Goal: Information Seeking & Learning: Check status

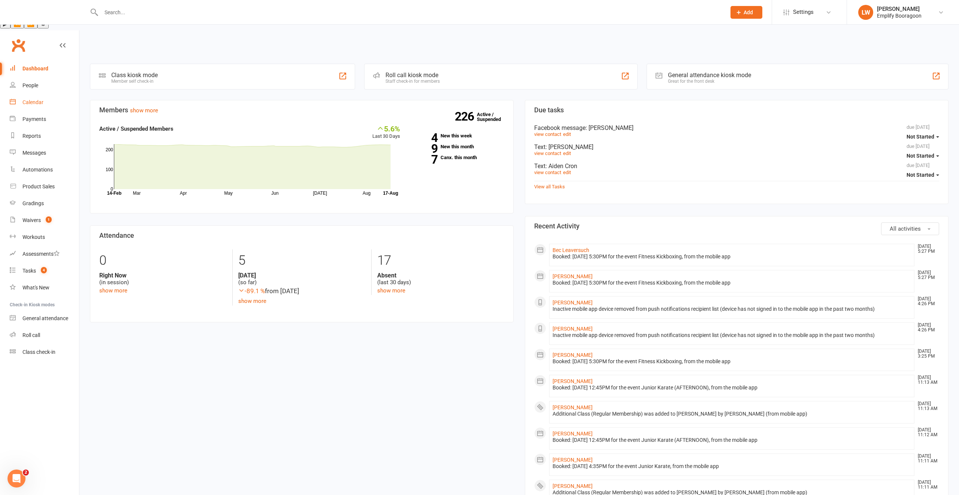
click at [33, 99] on div "Calendar" at bounding box center [32, 102] width 21 height 6
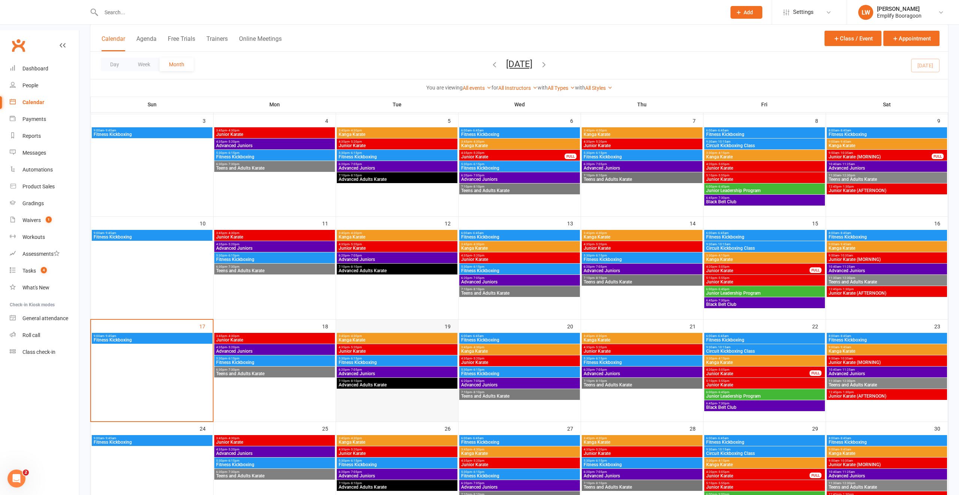
scroll to position [216, 0]
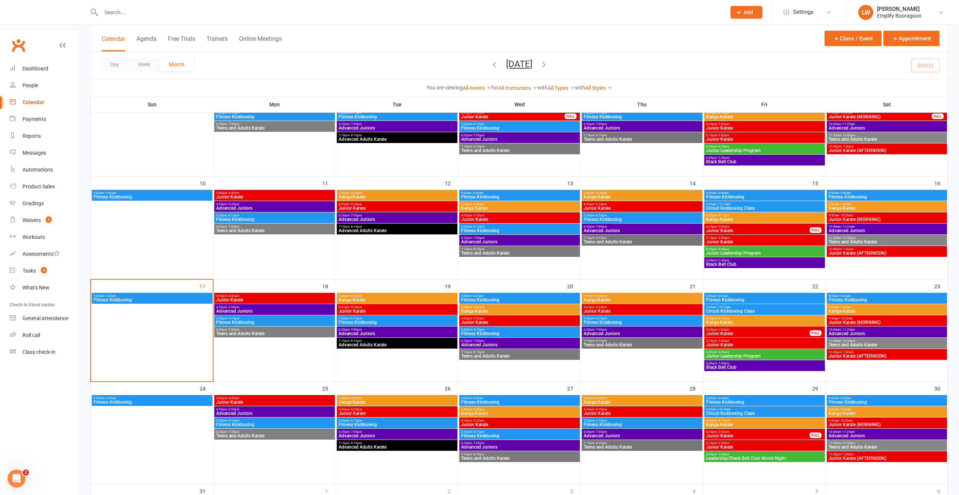
click at [367, 320] on span "Fitness Kickboxing" at bounding box center [397, 322] width 118 height 4
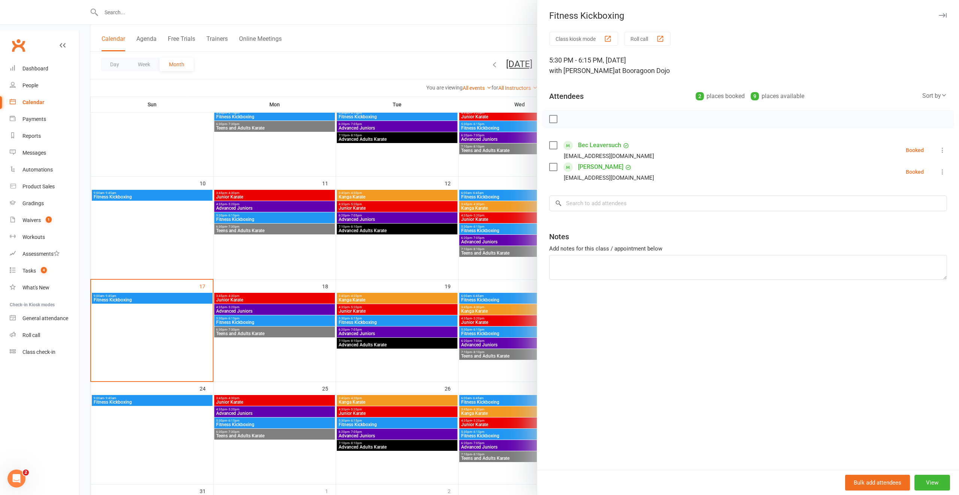
click at [300, 288] on div at bounding box center [518, 247] width 879 height 495
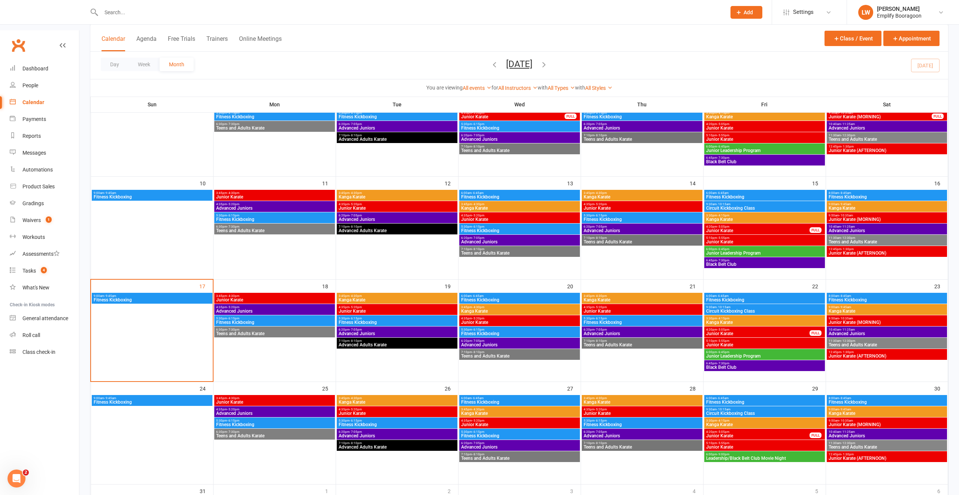
click at [299, 291] on div at bounding box center [738, 247] width 879 height 495
click at [268, 294] on div at bounding box center [518, 247] width 879 height 495
click at [273, 294] on span "3:45pm - 4:30pm" at bounding box center [275, 295] width 118 height 3
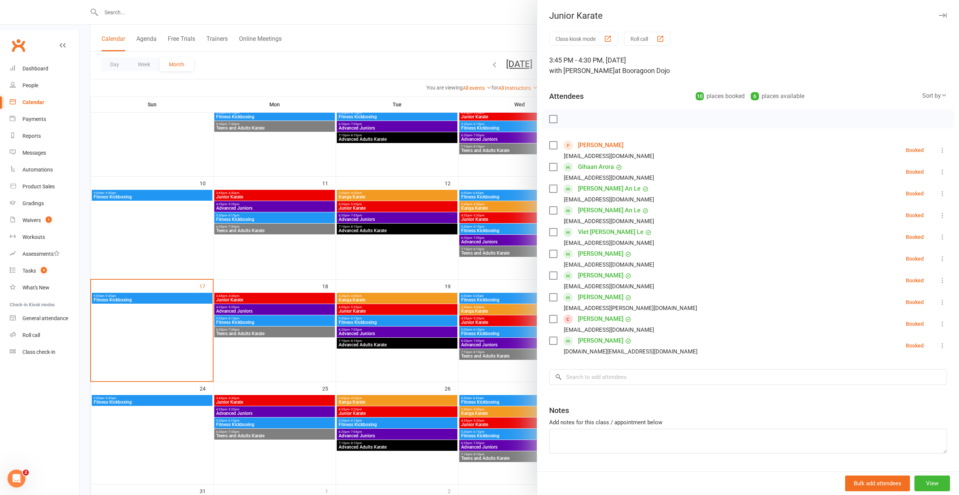
click at [276, 274] on div at bounding box center [518, 247] width 879 height 495
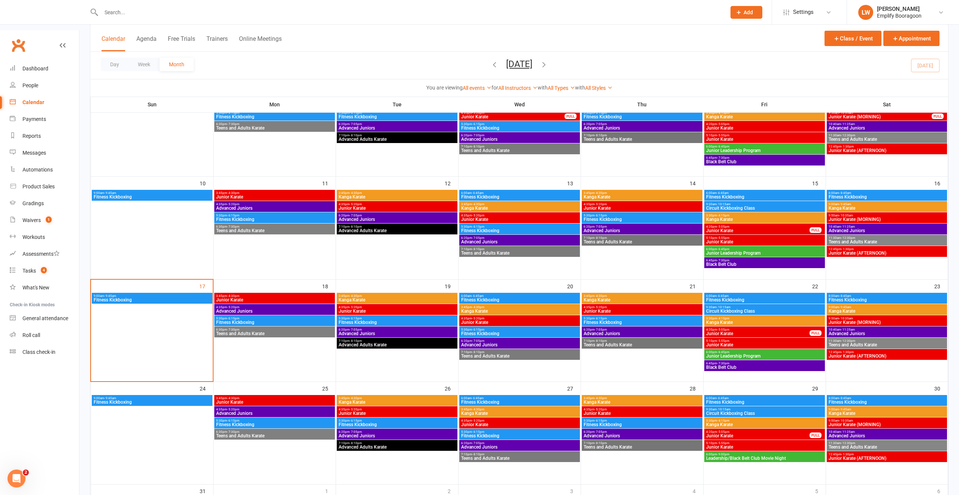
click at [274, 281] on div at bounding box center [518, 247] width 879 height 495
click at [274, 309] on span "Advanced Juniors" at bounding box center [275, 311] width 118 height 4
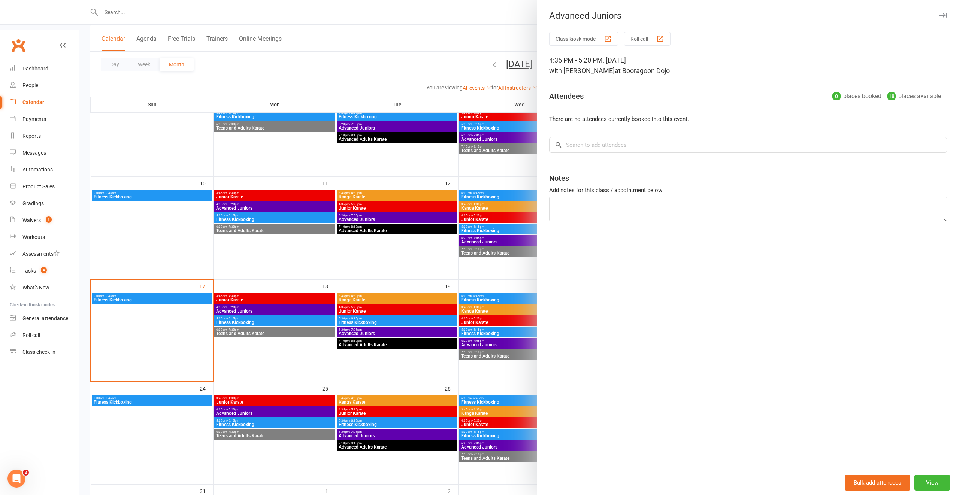
click at [274, 316] on div at bounding box center [518, 247] width 879 height 495
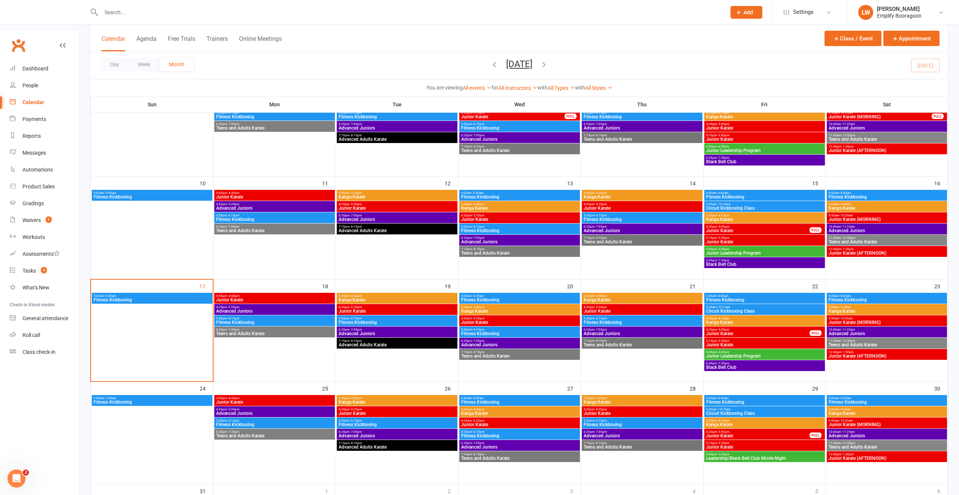
click at [239, 317] on span "5:30pm - 6:15pm" at bounding box center [275, 318] width 118 height 3
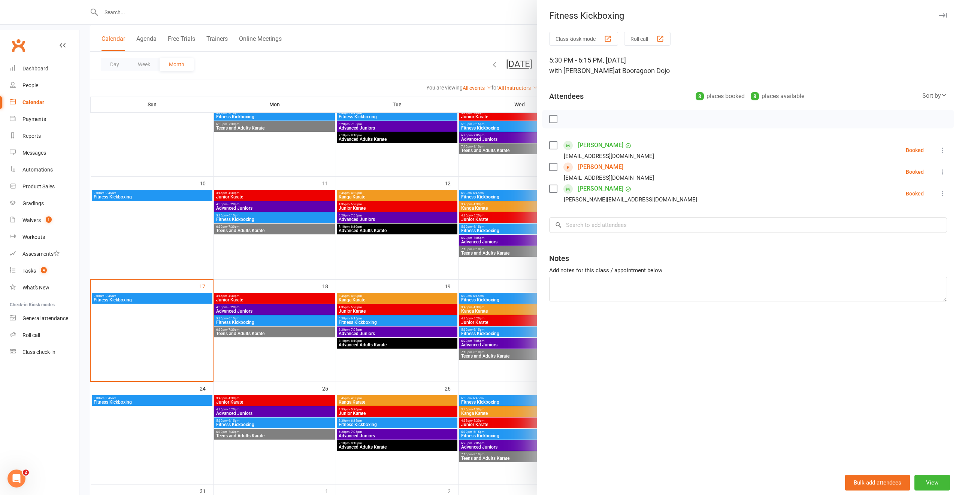
click at [253, 309] on div at bounding box center [518, 247] width 879 height 495
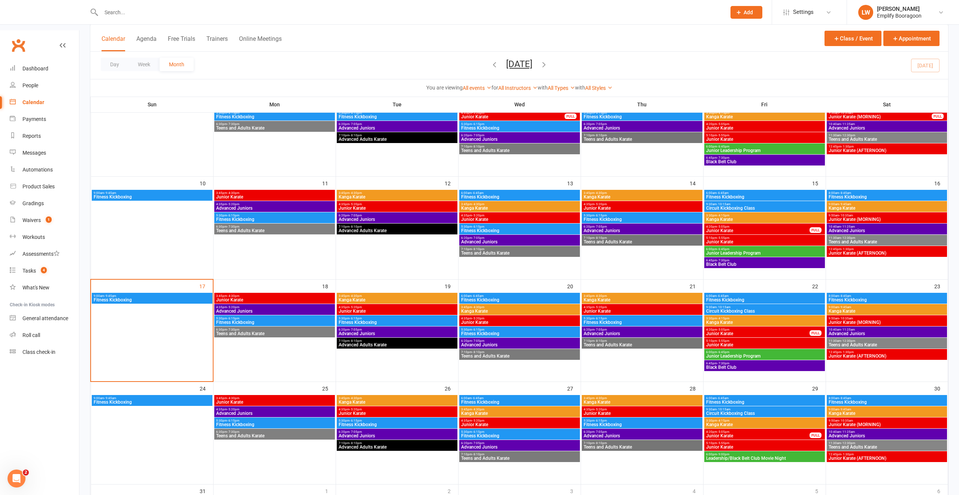
click at [246, 331] on span "Teens and Adults Karate" at bounding box center [275, 333] width 118 height 4
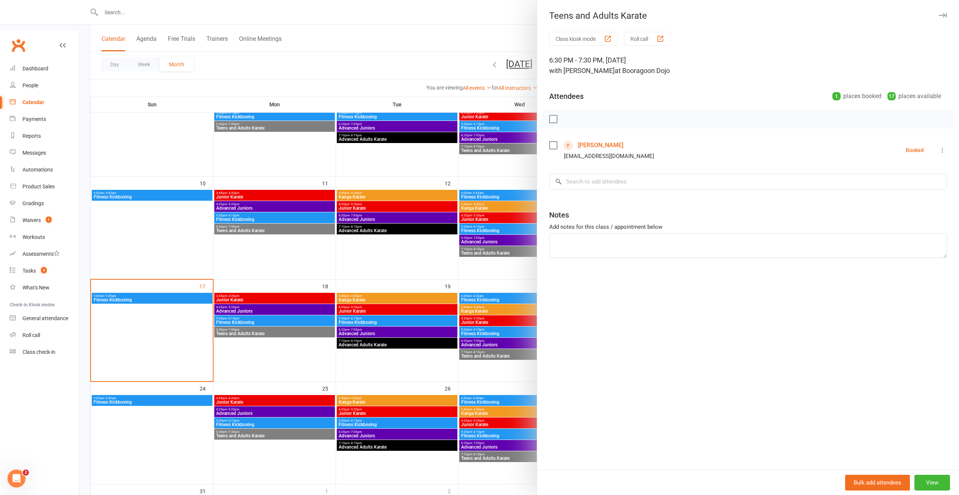
click at [347, 303] on div at bounding box center [518, 247] width 879 height 495
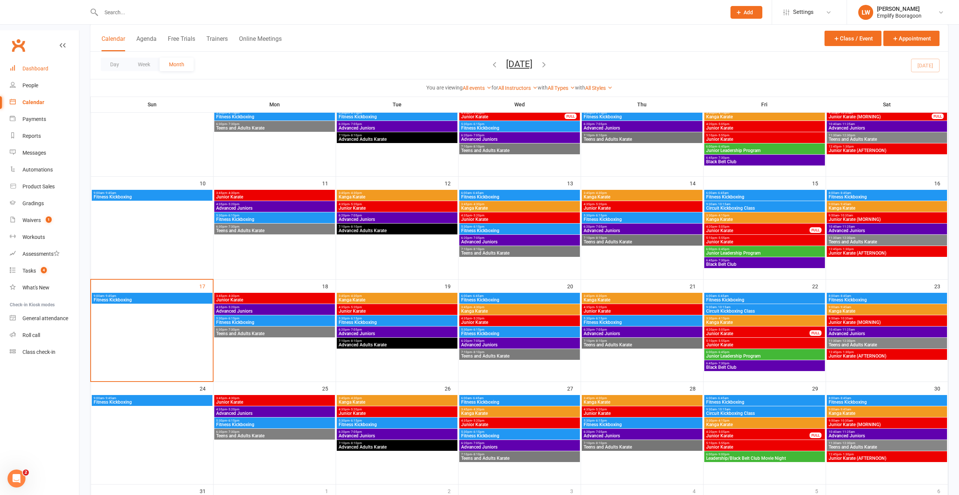
click at [45, 66] on div "Dashboard" at bounding box center [35, 69] width 26 height 6
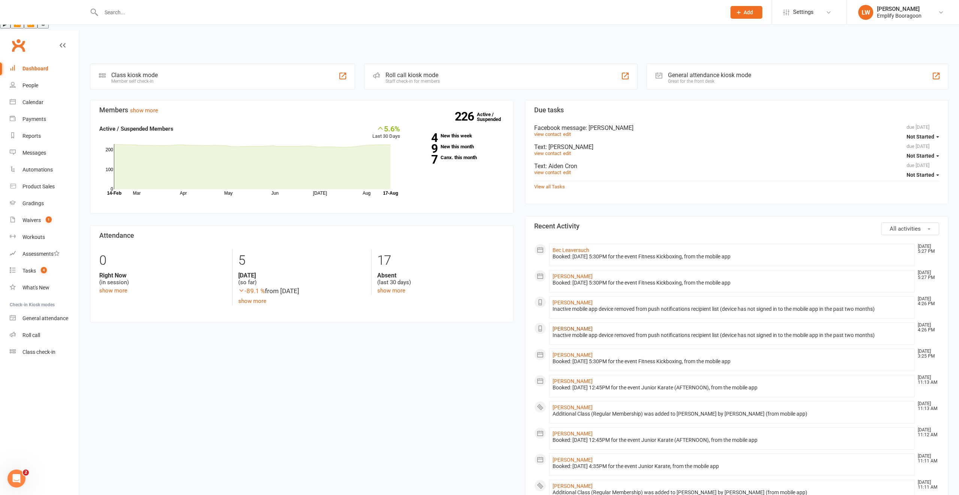
click at [583, 326] on link "[PERSON_NAME]" at bounding box center [572, 329] width 40 height 6
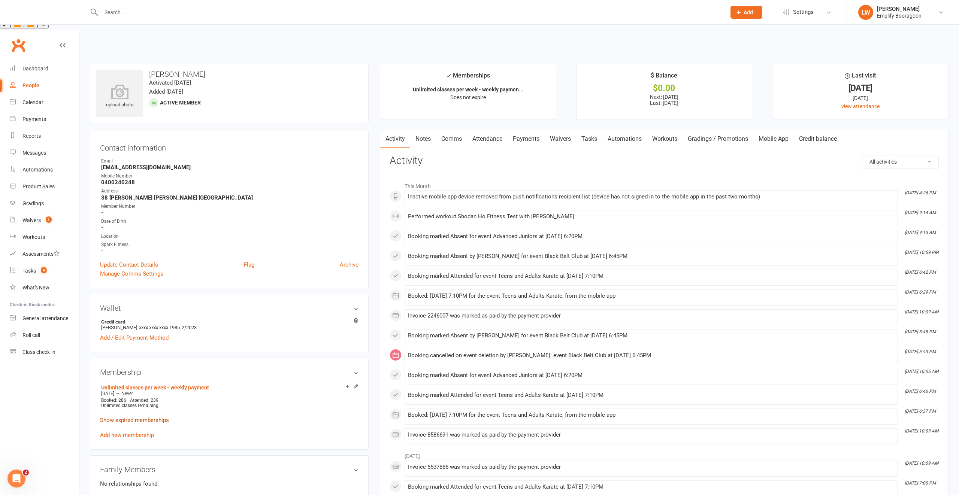
click at [148, 417] on link "Show expired memberships" at bounding box center [134, 420] width 69 height 7
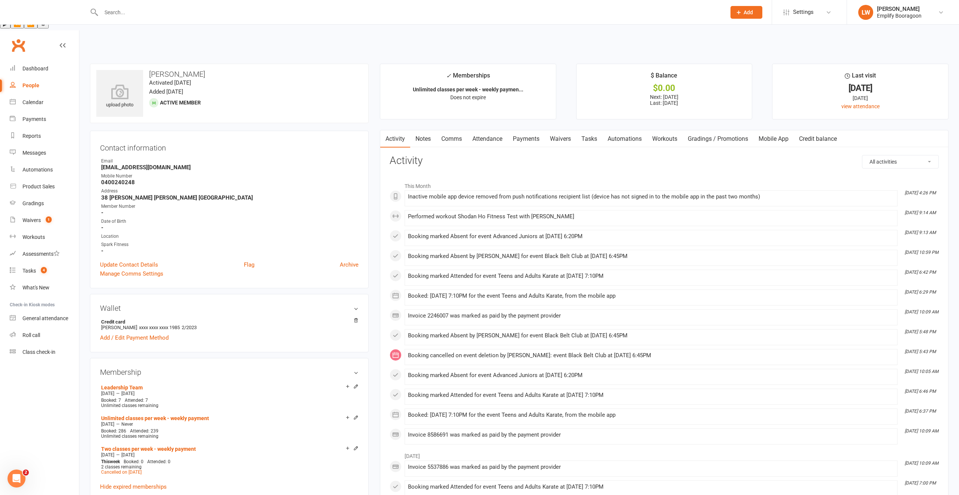
click at [527, 130] on link "Payments" at bounding box center [525, 138] width 37 height 17
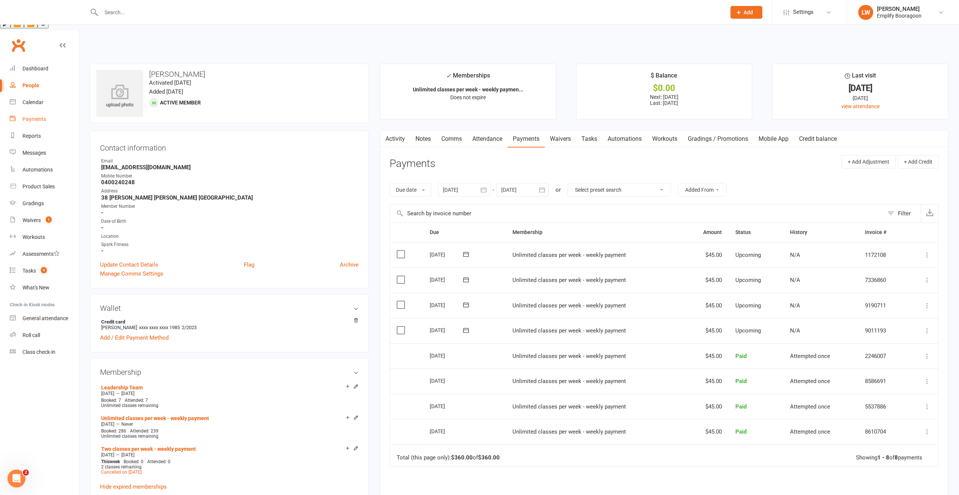
click at [39, 116] on div "Payments" at bounding box center [34, 119] width 24 height 6
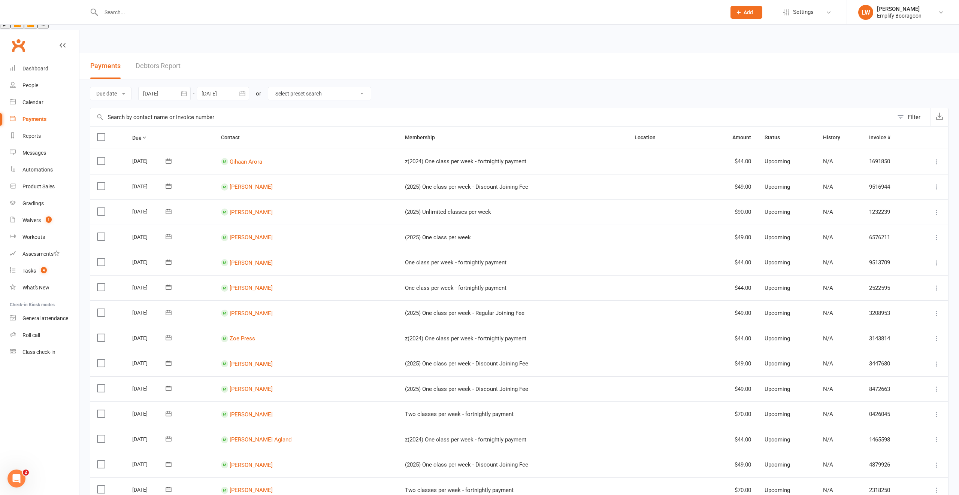
click at [170, 53] on link "Debtors Report" at bounding box center [158, 66] width 45 height 26
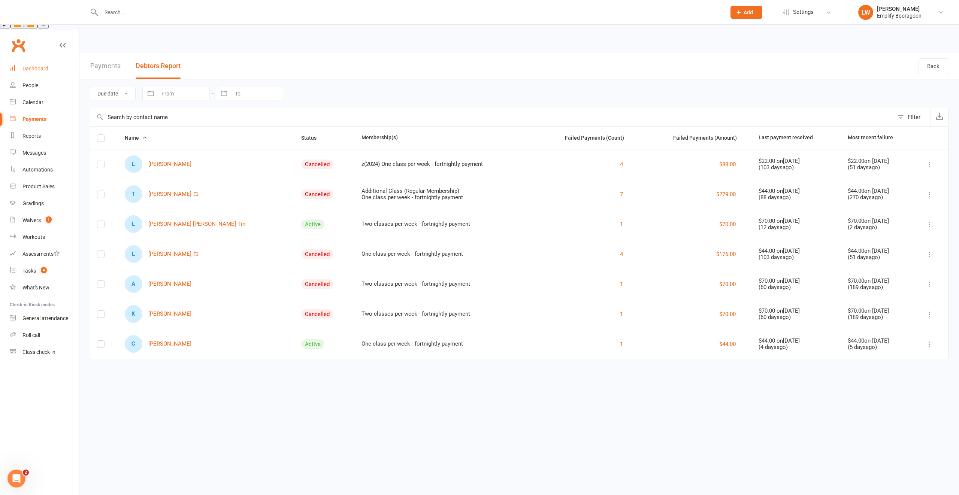
click at [56, 60] on link "Dashboard" at bounding box center [44, 68] width 69 height 17
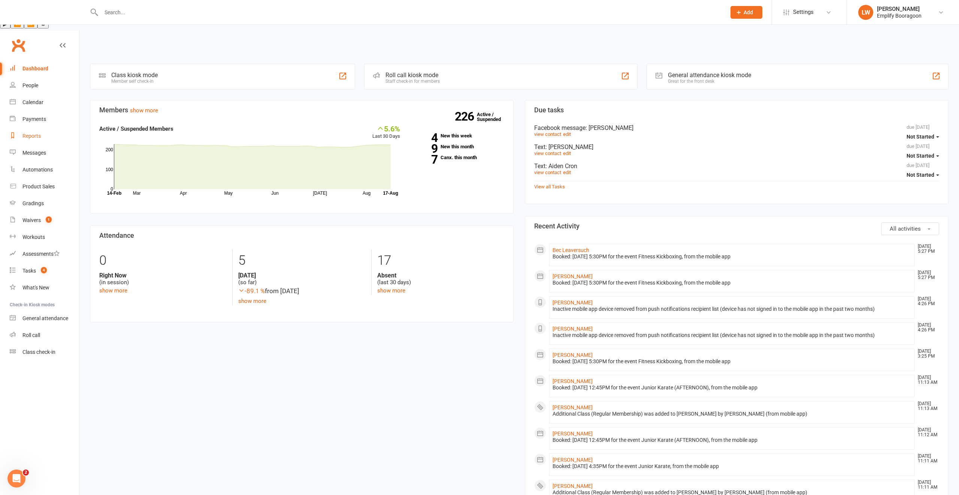
click at [26, 133] on div "Reports" at bounding box center [31, 136] width 18 height 6
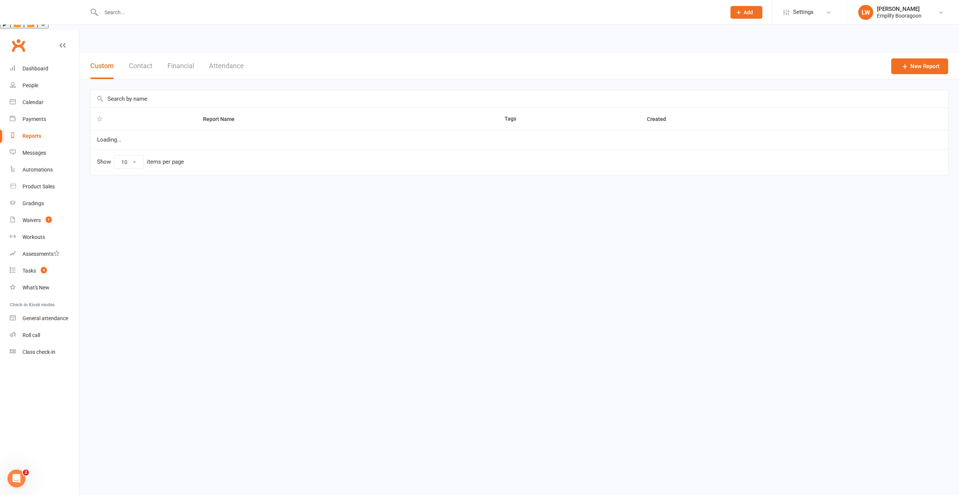
click at [176, 53] on button "Financial" at bounding box center [180, 66] width 27 height 26
click at [118, 134] on link "Daily Takings Report" at bounding box center [120, 137] width 47 height 6
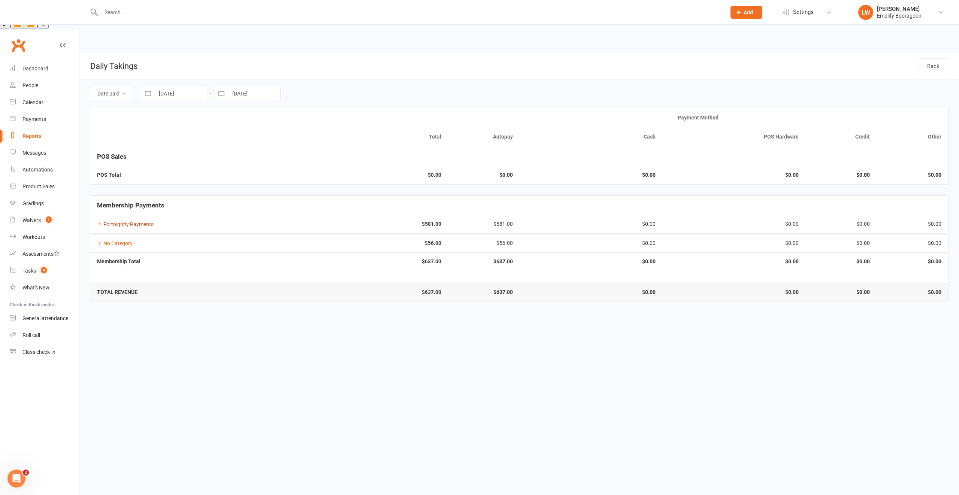
click at [121, 221] on link "Fortnightly Payments" at bounding box center [125, 224] width 57 height 6
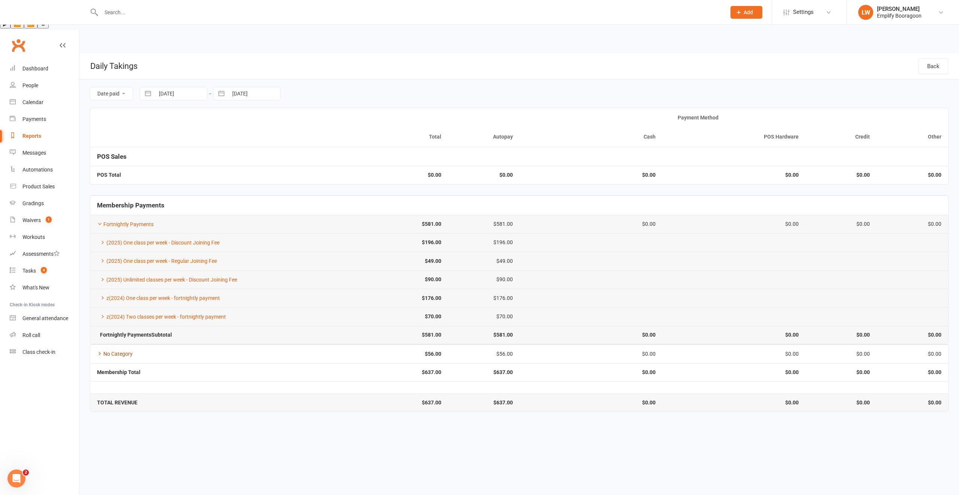
click at [119, 351] on link "No Category" at bounding box center [115, 354] width 36 height 6
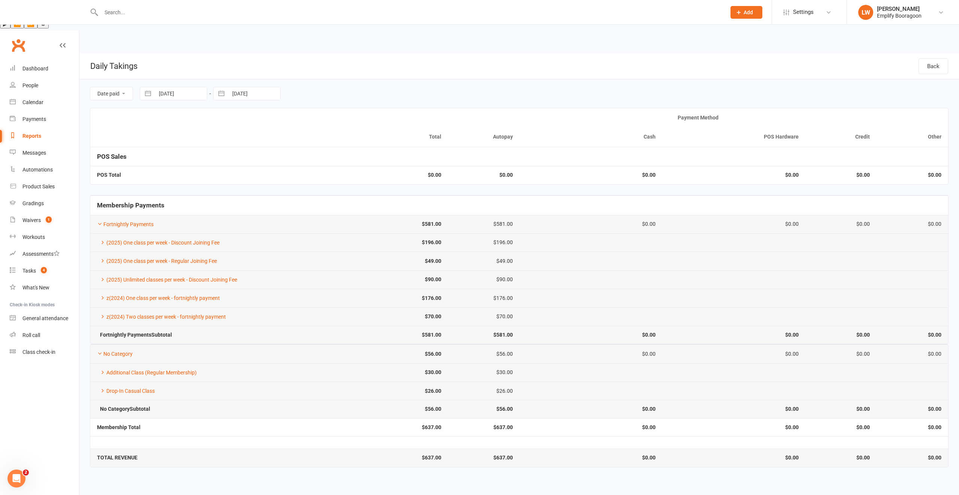
click at [185, 87] on input "[DATE]" at bounding box center [181, 93] width 52 height 13
select select "6"
select select "2025"
select select "7"
select select "2025"
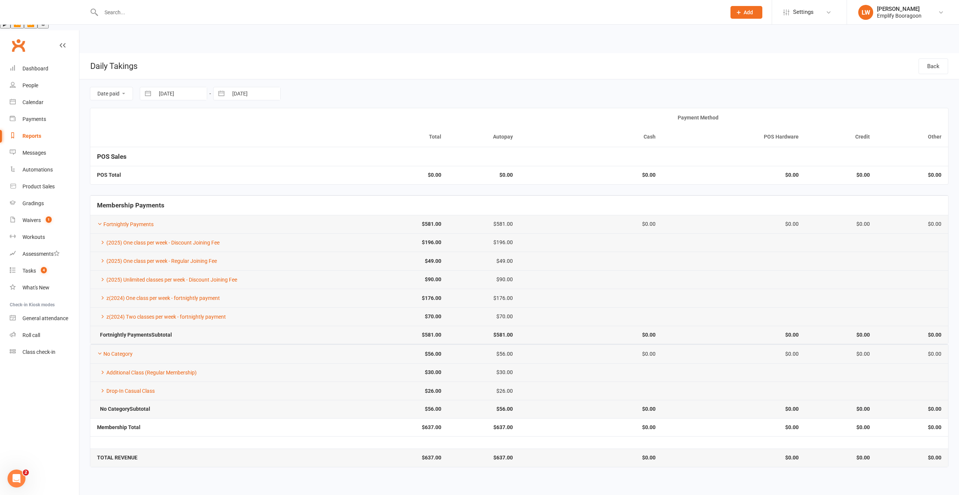
select select "8"
select select "2025"
click at [231, 145] on td "1" at bounding box center [228, 152] width 15 height 14
type input "[DATE]"
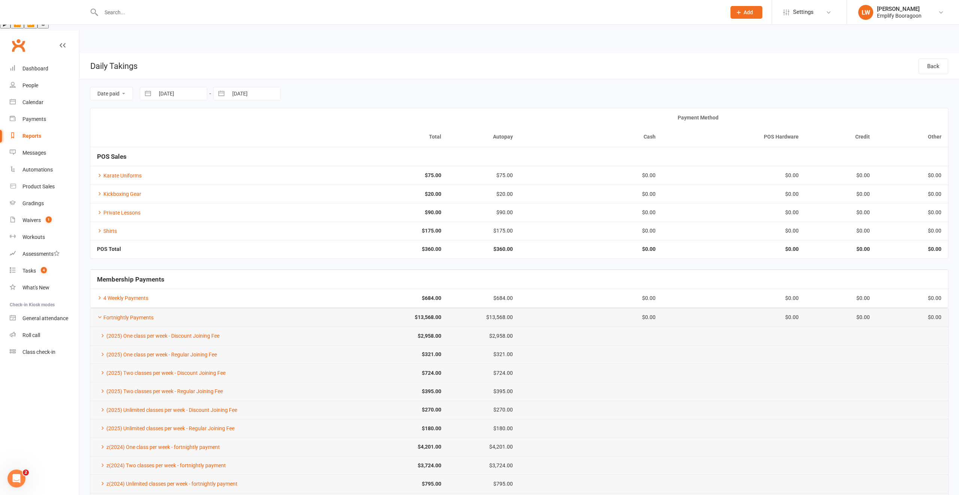
select select "6"
select select "2025"
select select "7"
select select "2025"
select select "8"
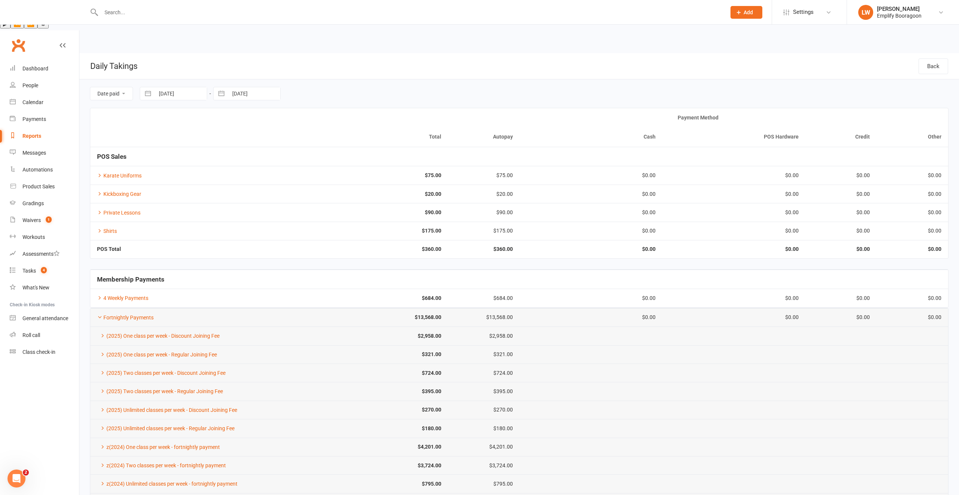
select select "2025"
click at [173, 87] on input "[DATE]" at bounding box center [181, 93] width 52 height 13
click at [160, 118] on div "Move backward to switch to the previous month." at bounding box center [155, 124] width 15 height 12
select select "5"
select select "2025"
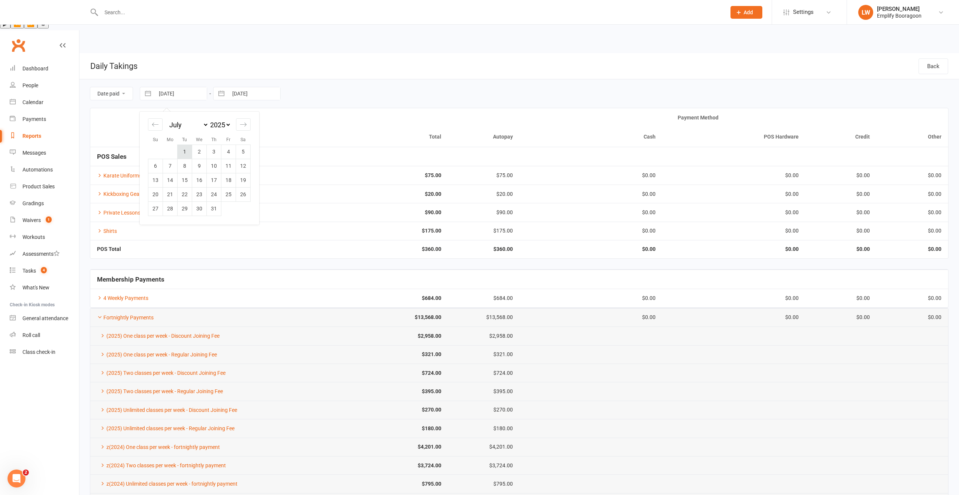
click at [185, 145] on td "1" at bounding box center [184, 152] width 15 height 14
type input "[DATE]"
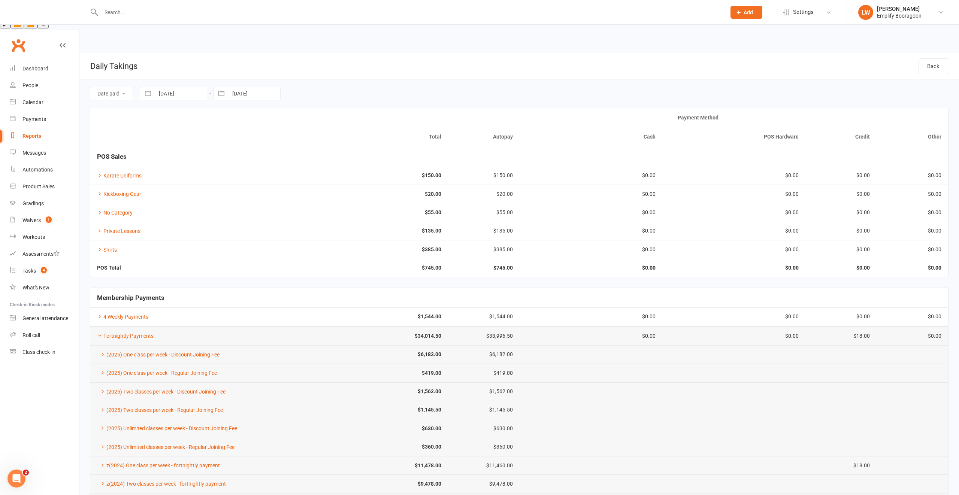
click at [258, 87] on input "[DATE]" at bounding box center [254, 93] width 52 height 13
select select "6"
select select "2025"
select select "7"
select select "2025"
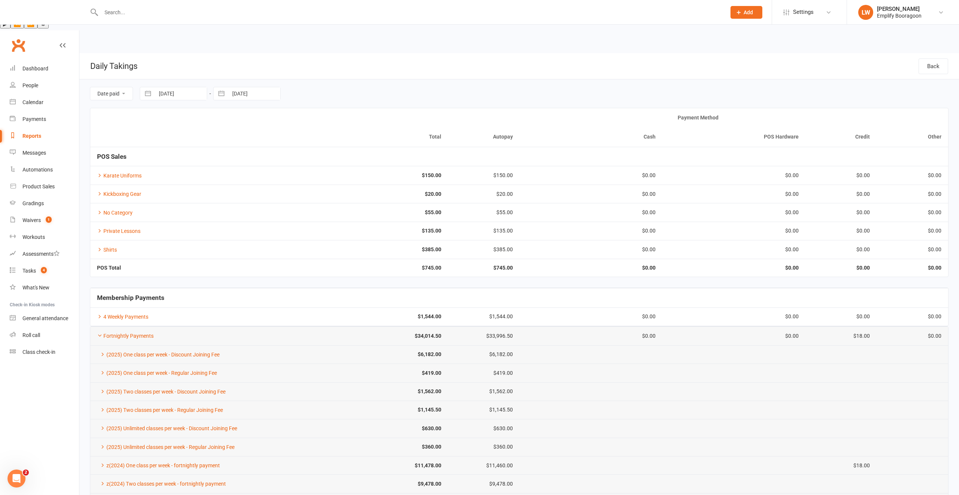
select select "8"
select select "2025"
click at [231, 121] on icon "Move backward to switch to the previous month." at bounding box center [228, 124] width 7 height 7
select select "5"
select select "2025"
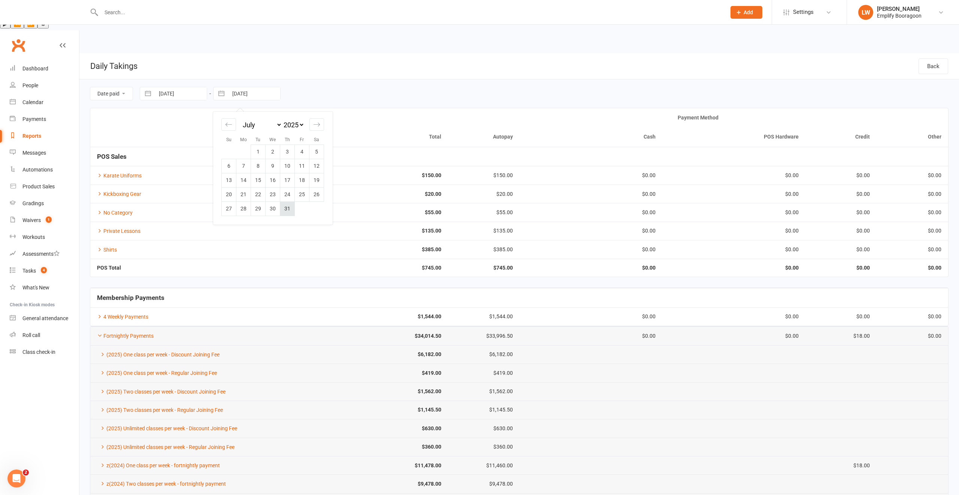
click at [283, 201] on td "31" at bounding box center [287, 208] width 15 height 14
type input "[DATE]"
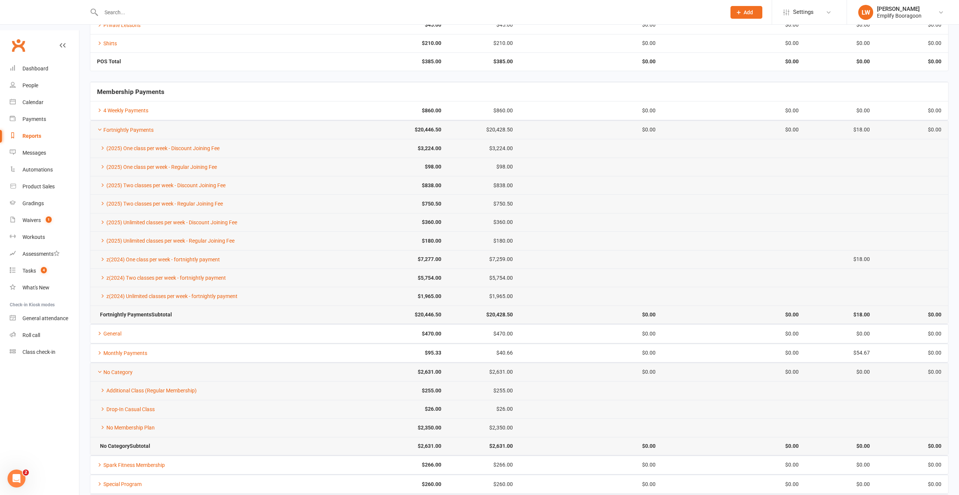
scroll to position [237, 0]
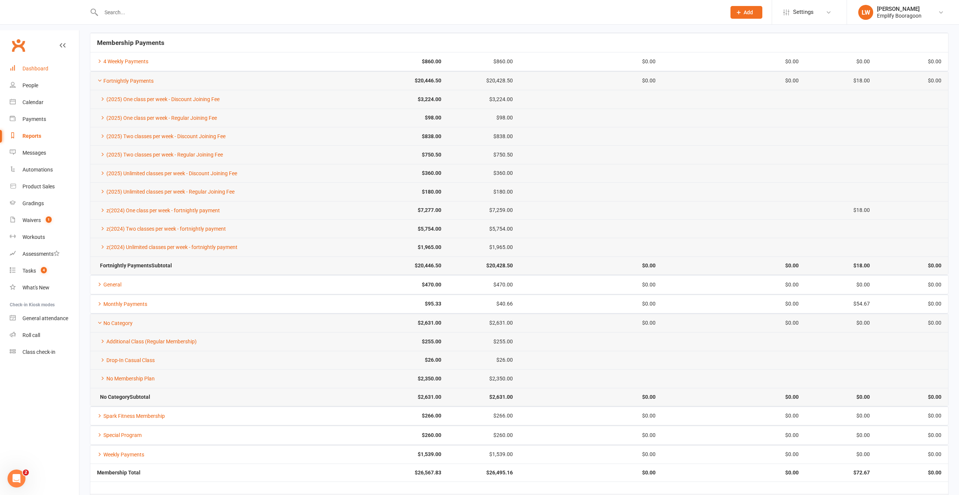
click at [44, 66] on div "Dashboard" at bounding box center [35, 69] width 26 height 6
